Goal: Communication & Community: Ask a question

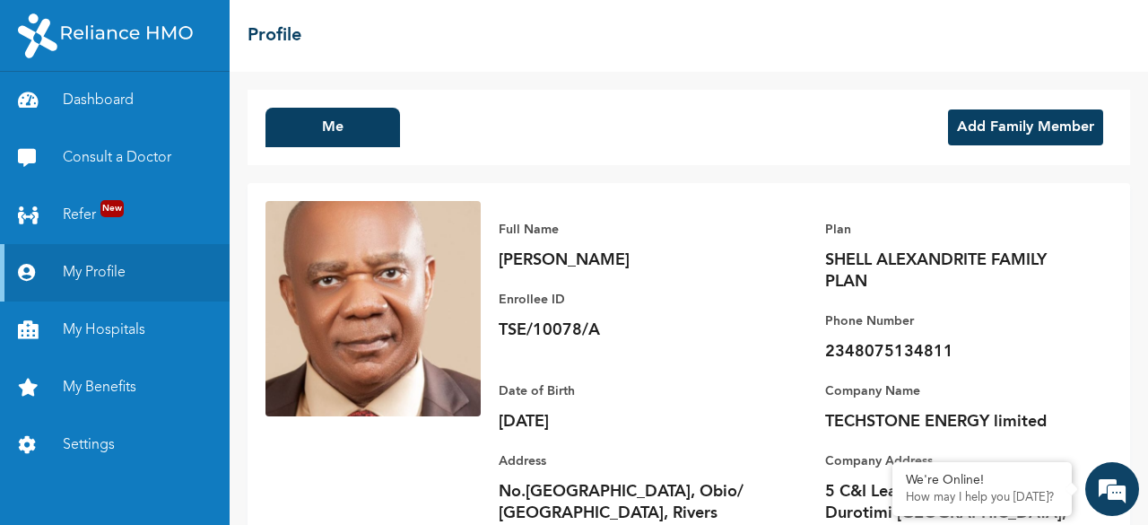
click at [1013, 130] on button "Add Family Member" at bounding box center [1025, 127] width 155 height 36
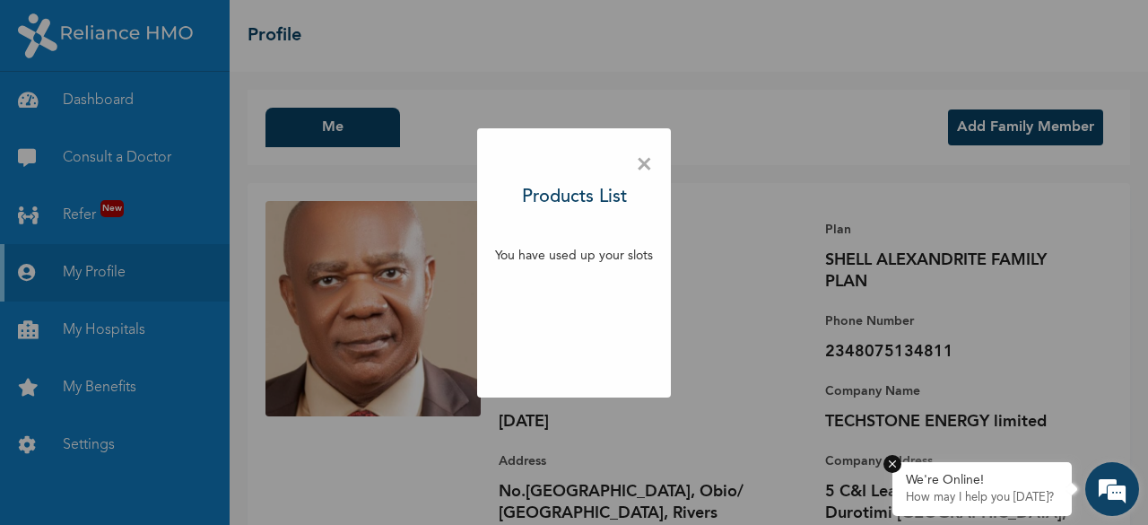
click at [942, 495] on p "How may I help you [DATE]?" at bounding box center [982, 498] width 152 height 14
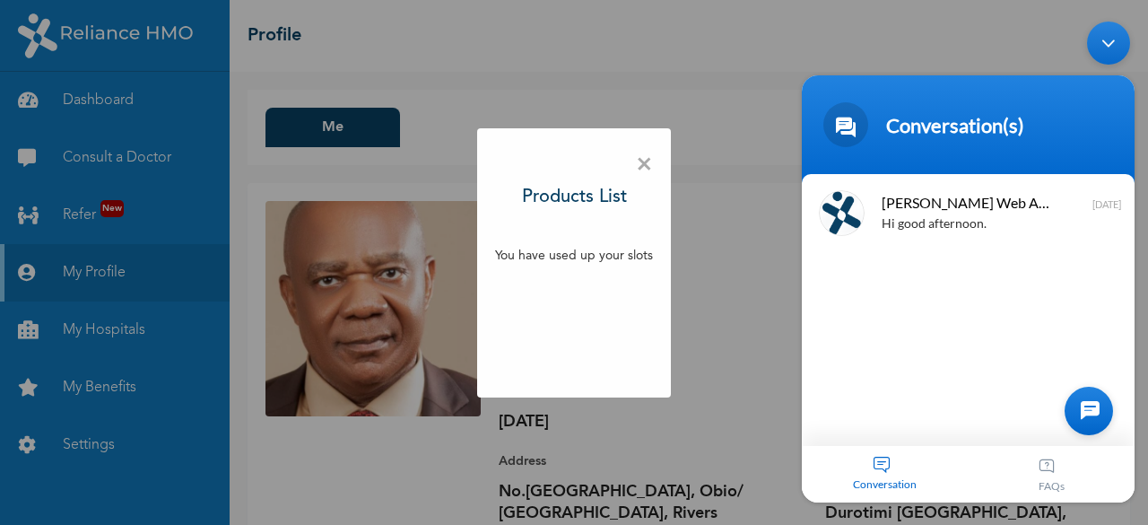
click at [886, 461] on div "Conversation" at bounding box center [885, 474] width 167 height 57
click at [1089, 406] on div at bounding box center [1089, 411] width 48 height 48
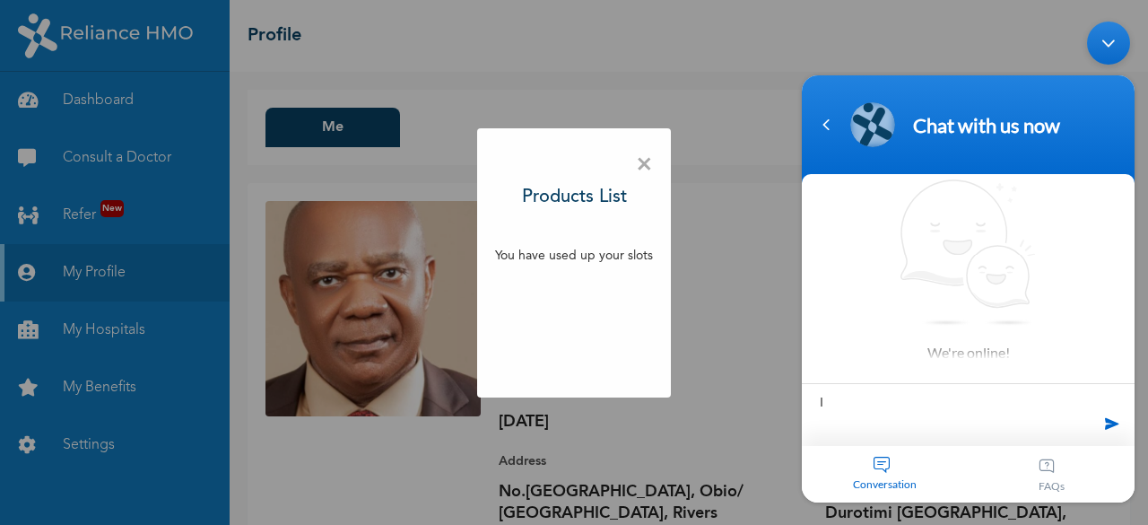
type textarea "I"
type textarea "Good evening"
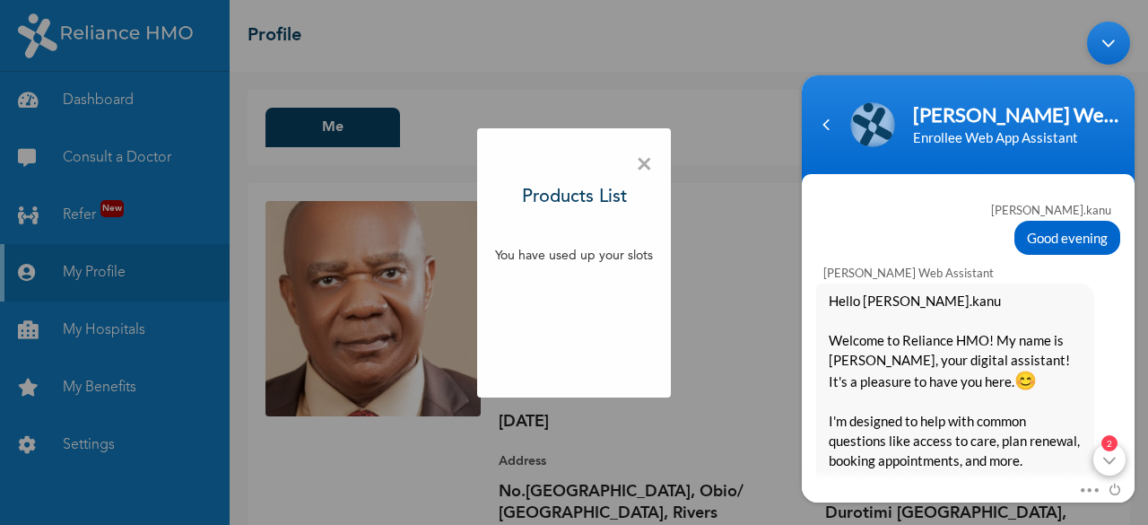
click at [1110, 454] on div "2" at bounding box center [1109, 459] width 32 height 32
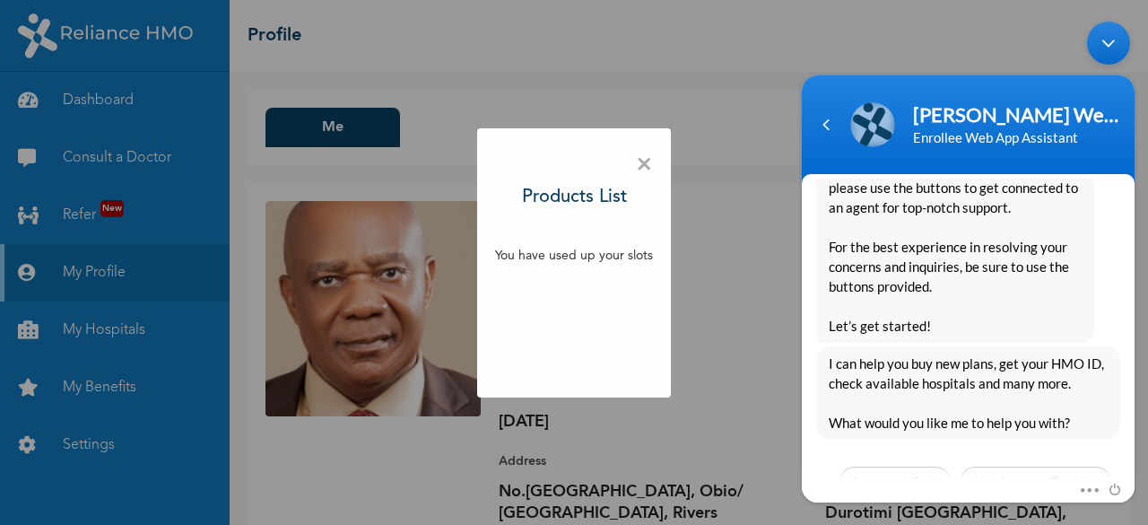
scroll to position [497, 0]
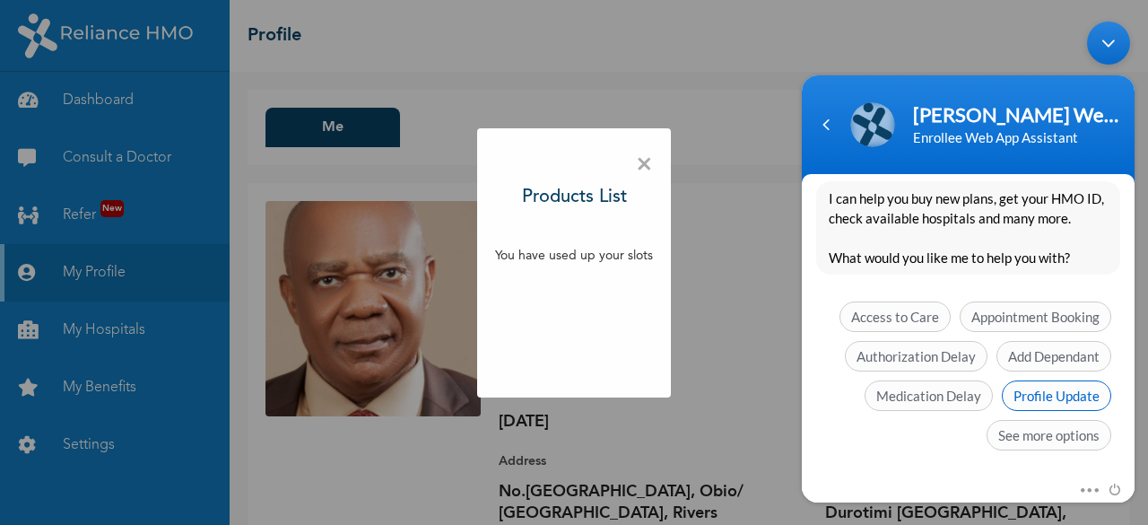
click at [1046, 389] on span "Profile Update" at bounding box center [1056, 395] width 109 height 30
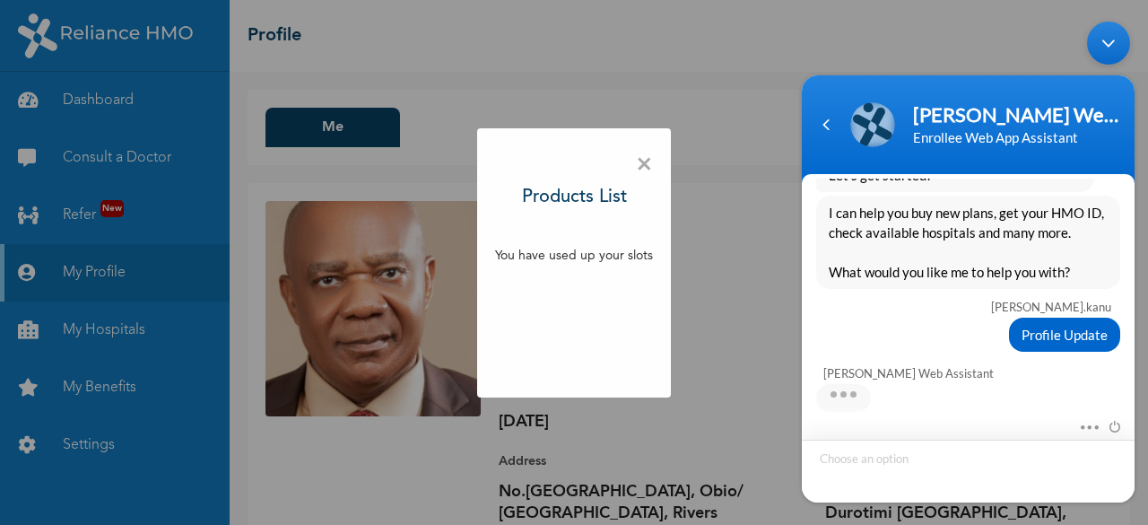
scroll to position [549, 0]
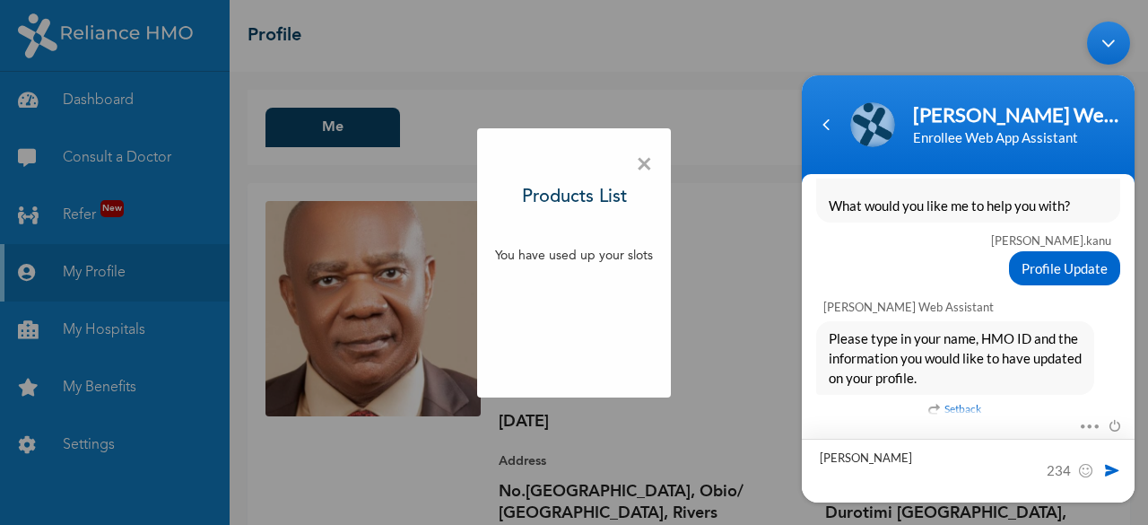
type textarea "[PERSON_NAME]"
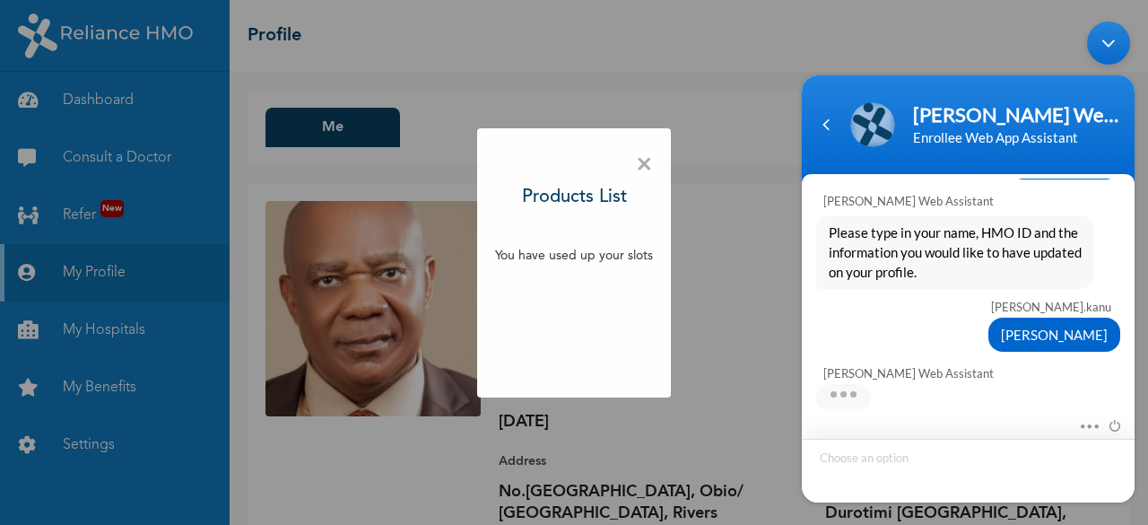
scroll to position [942, 0]
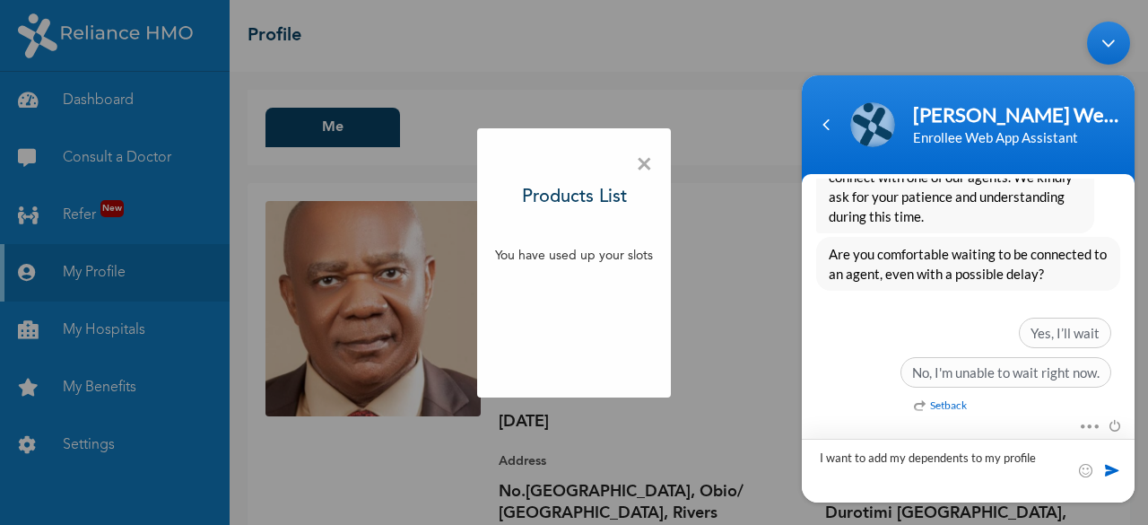
type textarea "I want to add my dependents to my profile."
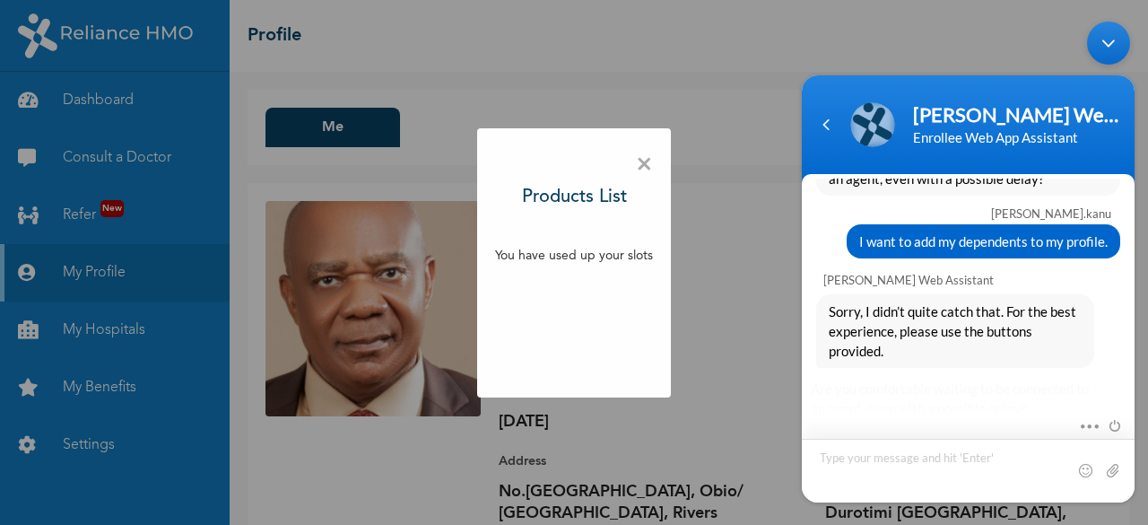
scroll to position [1170, 0]
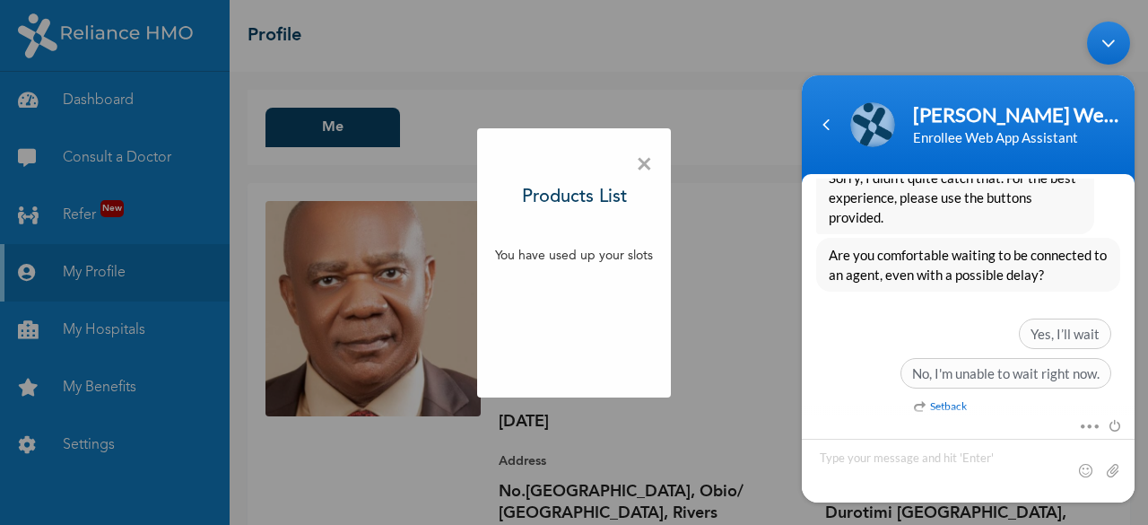
click at [774, 378] on div "× Products List You have used up your slots" at bounding box center [574, 262] width 1148 height 525
click at [637, 162] on span "×" at bounding box center [644, 165] width 17 height 38
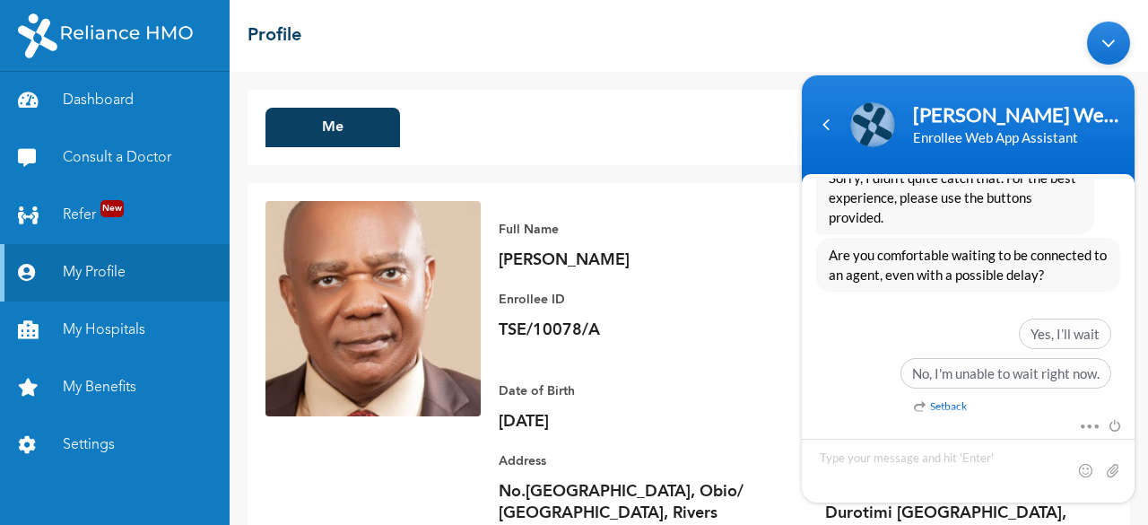
click at [940, 54] on body "[PERSON_NAME] Enrollee Web Assistant Enrollee Web App Assistant [PERSON_NAME].k…" at bounding box center [968, 262] width 351 height 499
click at [825, 147] on header "[PERSON_NAME] Enrollee Web Assistant Enrollee Web App Assistant" at bounding box center [968, 129] width 333 height 108
click at [825, 124] on div "Navigation go back" at bounding box center [826, 124] width 27 height 27
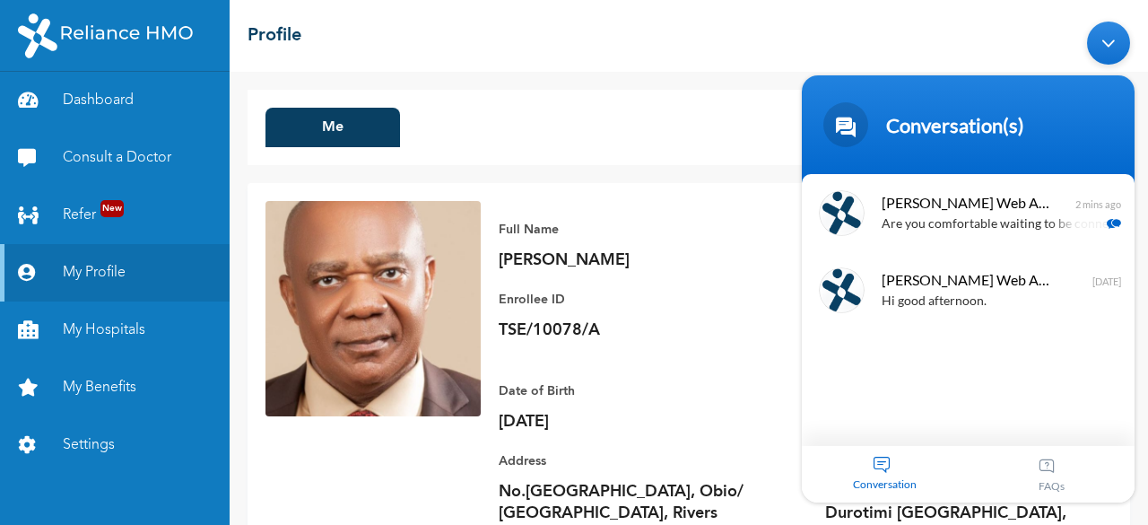
click at [692, 378] on div "Date of Birth [DEMOGRAPHIC_DATA] Address [STREET_ADDRESS]" at bounding box center [624, 464] width 251 height 204
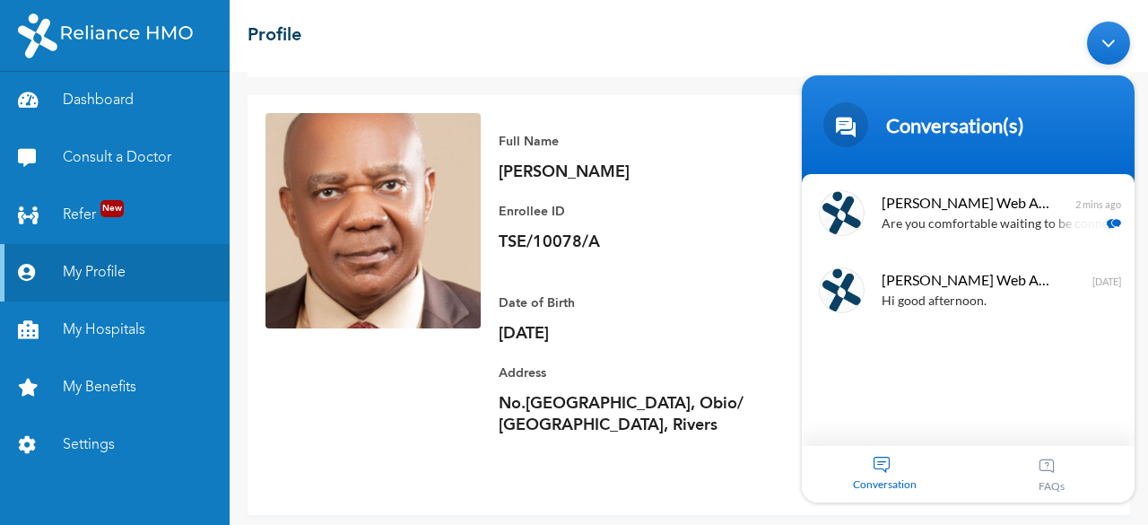
scroll to position [91, 0]
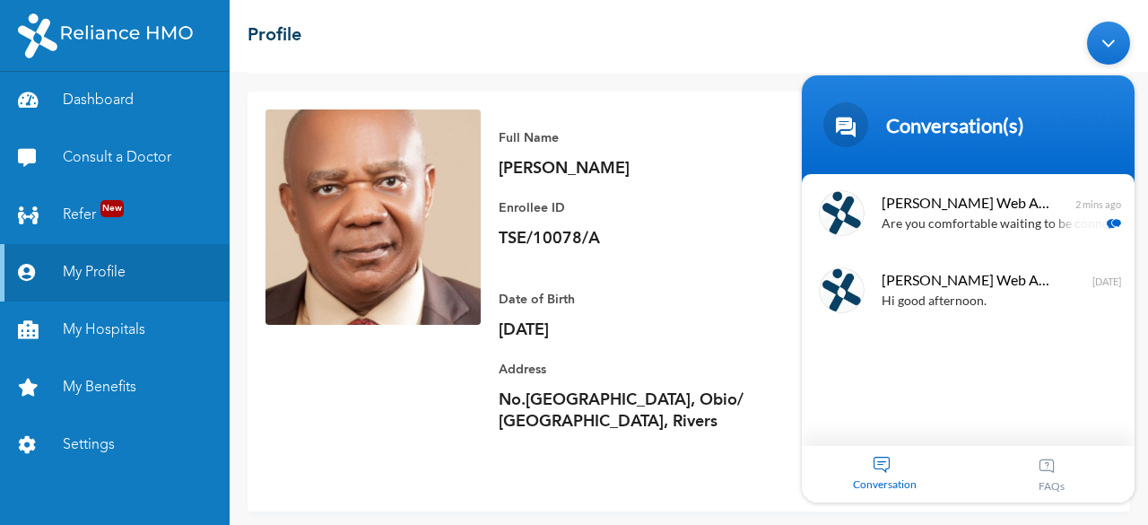
click at [1008, 131] on div "Conversation(s)" at bounding box center [990, 125] width 208 height 24
click at [1143, 75] on body "Conversation(s) [PERSON_NAME].kanu Good evening [PERSON_NAME] Enrollee Web Assi…" at bounding box center [968, 262] width 351 height 499
click at [1103, 38] on div "Minimize live chat window" at bounding box center [1108, 43] width 43 height 43
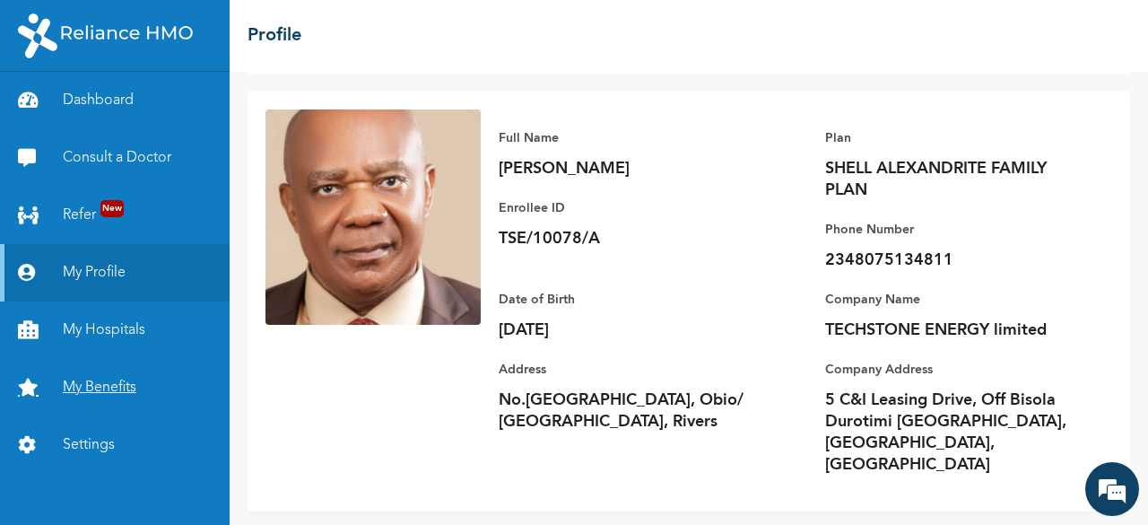
click at [115, 387] on link "My Benefits" at bounding box center [115, 387] width 230 height 57
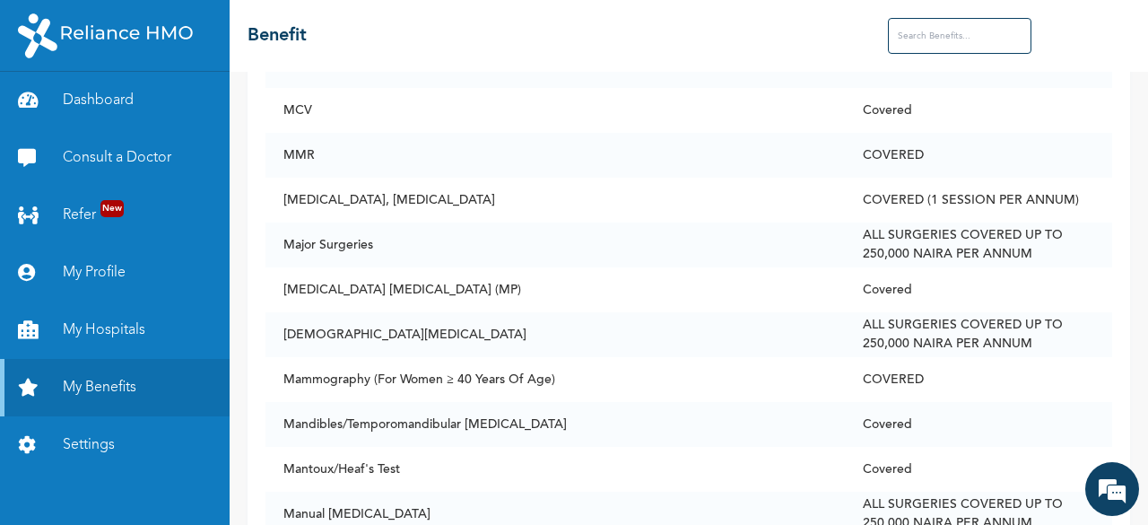
scroll to position [7530, 0]
